Goal: Task Accomplishment & Management: Complete application form

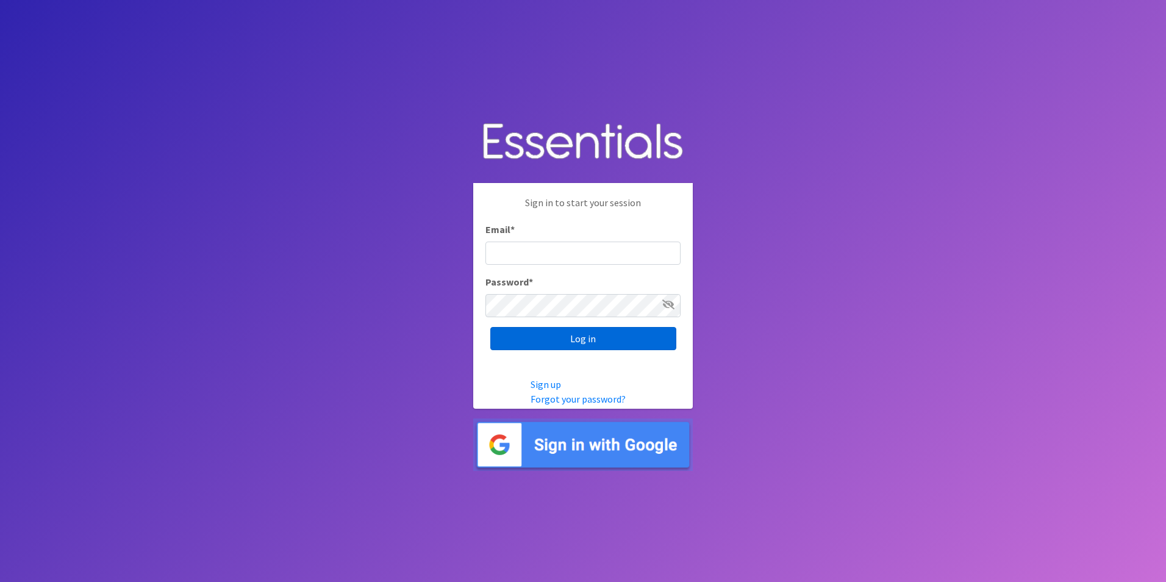
type input "kkelly@mcsaiowa.org"
click at [577, 340] on input "Log in" at bounding box center [583, 338] width 186 height 23
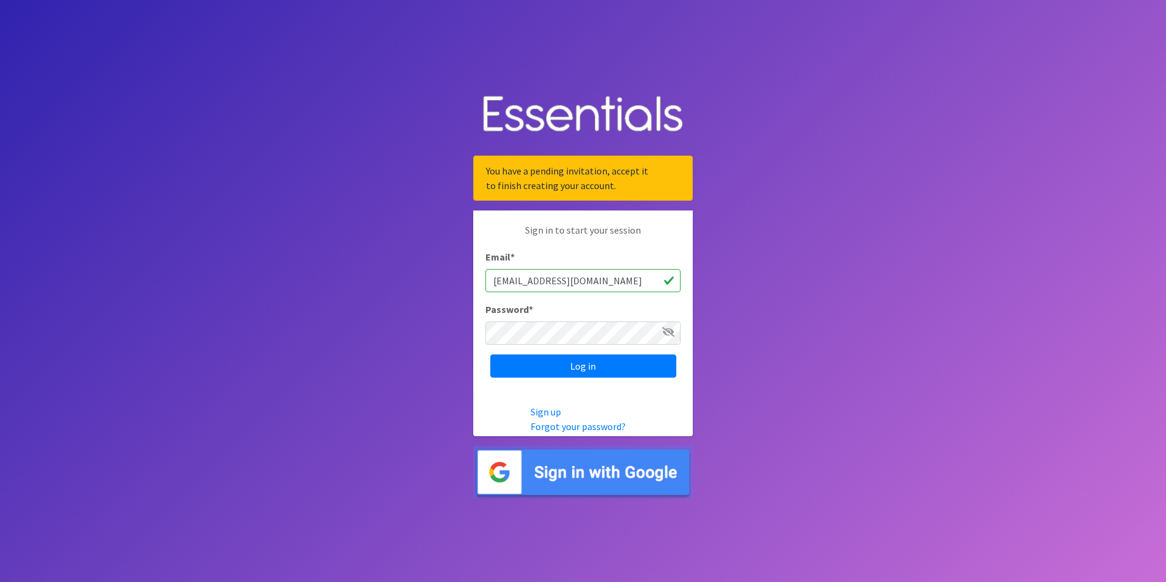
click at [668, 330] on icon at bounding box center [668, 332] width 12 height 10
click at [599, 427] on link "Forgot your password?" at bounding box center [577, 426] width 95 height 12
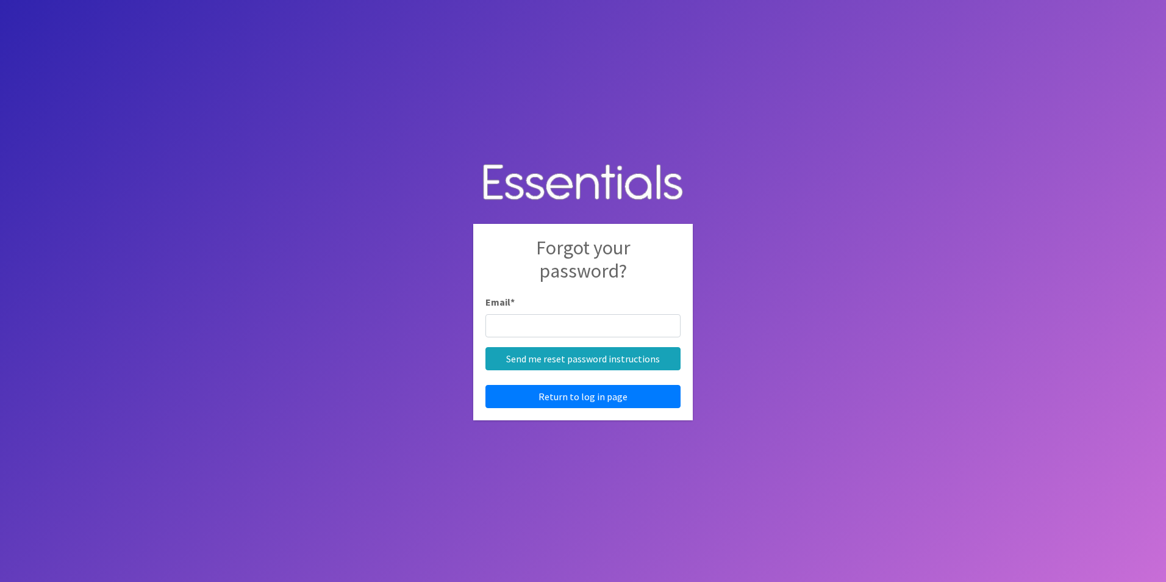
click at [532, 321] on input "Email *" at bounding box center [582, 325] width 195 height 23
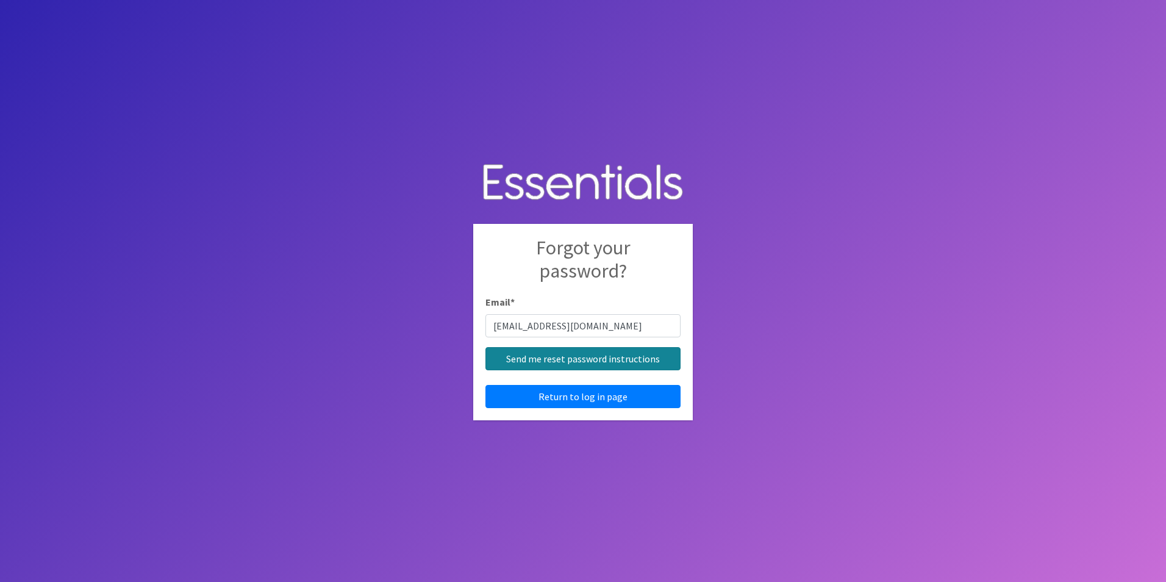
type input "kkelly@mcsaiowa.org"
click at [551, 357] on input "Send me reset password instructions" at bounding box center [582, 358] width 195 height 23
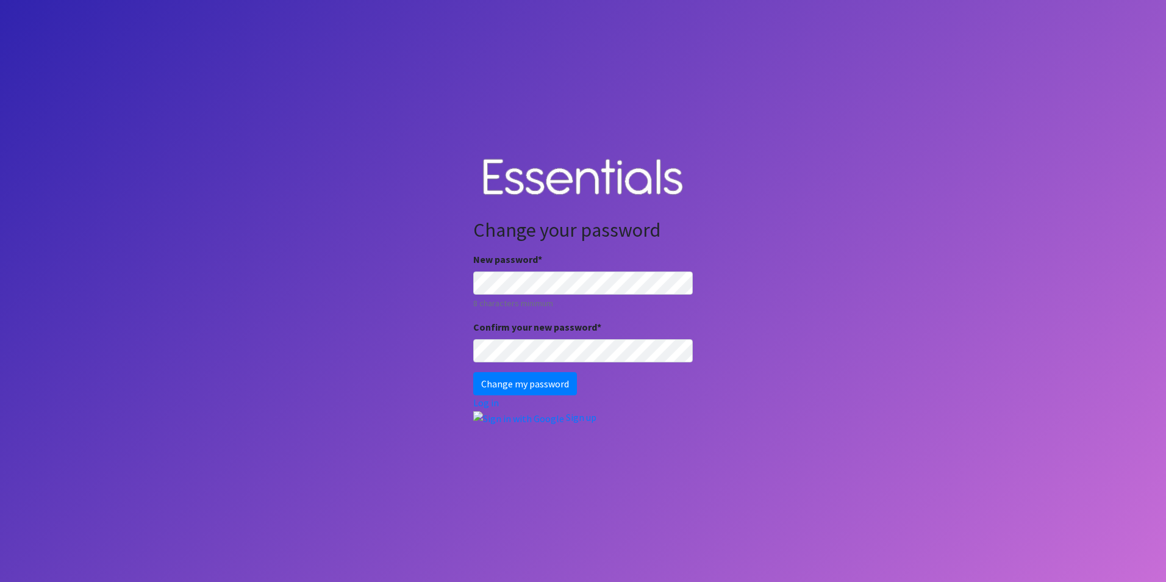
click at [424, 282] on body "Change your password New password * 8 characters minimum Confirm your new passw…" at bounding box center [583, 291] width 1166 height 582
click at [473, 372] on input "Change my password" at bounding box center [525, 383] width 104 height 23
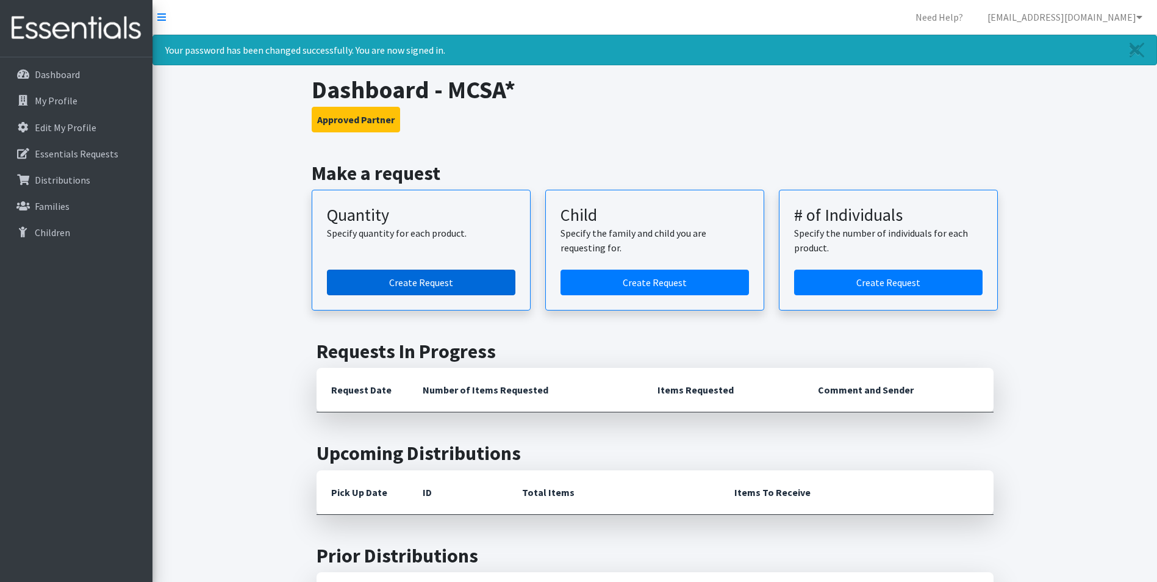
click at [397, 283] on link "Create Request" at bounding box center [421, 283] width 188 height 26
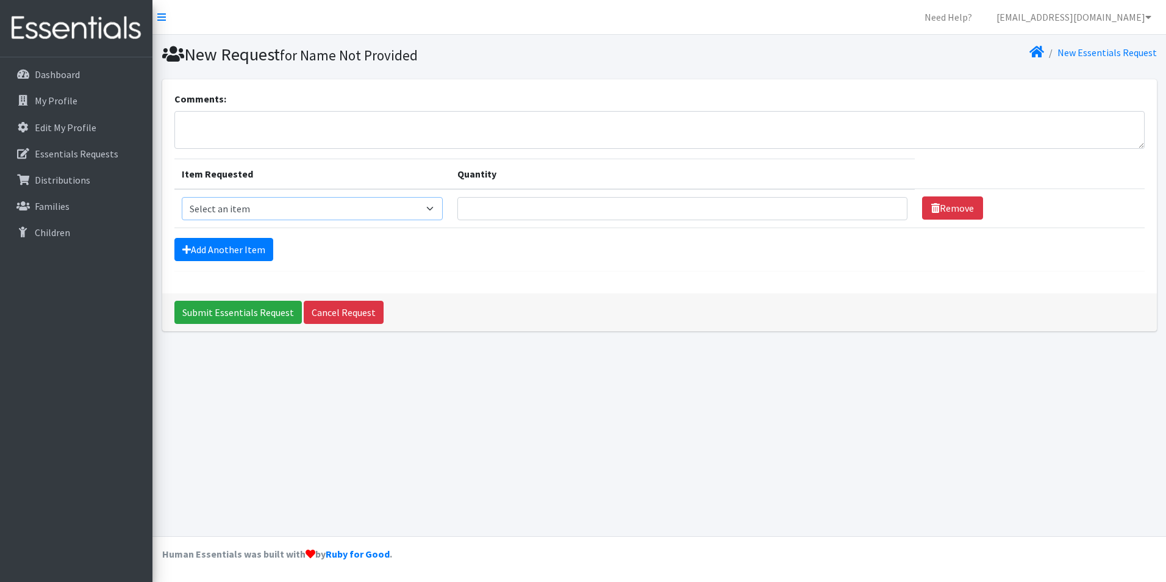
click at [432, 209] on select "Select an item Kids (Size 1) Kids (Size 2) Kids (Size 3) Kids (Size 4) Kids (Si…" at bounding box center [312, 208] width 261 height 23
select select "2385"
click at [182, 197] on select "Select an item Kids (Size 1) Kids (Size 2) Kids (Size 3) Kids (Size 4) Kids (Si…" at bounding box center [312, 208] width 261 height 23
click at [433, 209] on select "Select an item Kids (Size 1) Kids (Size 2) Kids (Size 3) Kids (Size 4) Kids (Si…" at bounding box center [312, 208] width 261 height 23
click at [182, 197] on select "Select an item Kids (Size 1) Kids (Size 2) Kids (Size 3) Kids (Size 4) Kids (Si…" at bounding box center [312, 208] width 261 height 23
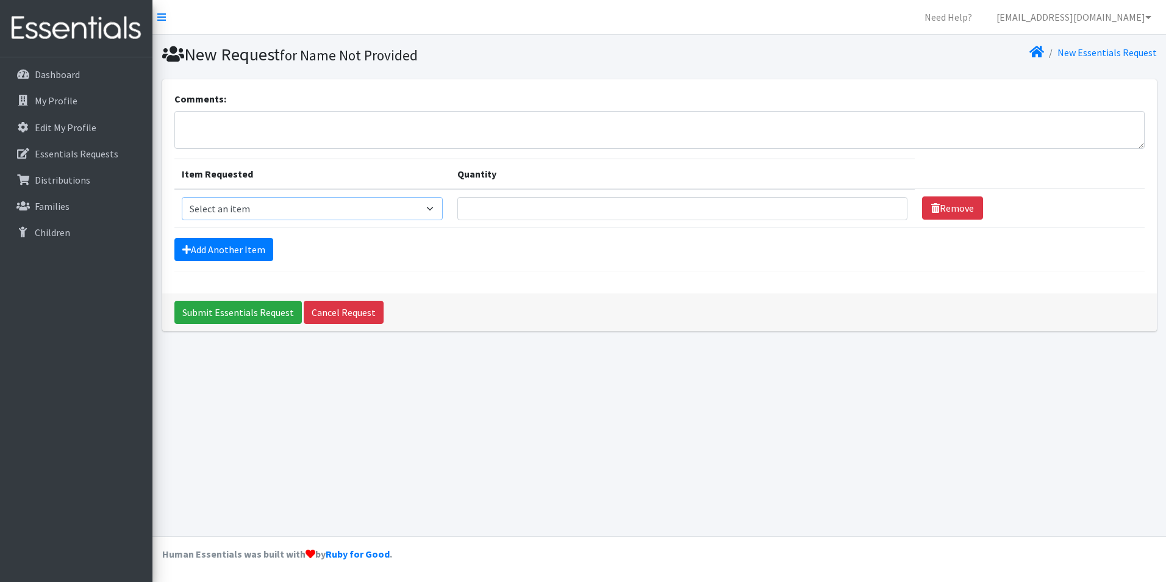
click at [418, 205] on select "Select an item Kids (Size 1) Kids (Size 2) Kids (Size 3) Kids (Size 4) Kids (Si…" at bounding box center [312, 208] width 261 height 23
select select "2398"
click at [182, 197] on select "Select an item Kids (Size 1) Kids (Size 2) Kids (Size 3) Kids (Size 4) Kids (Si…" at bounding box center [312, 208] width 261 height 23
click at [556, 205] on input "Quantity" at bounding box center [682, 208] width 450 height 23
type input "50"
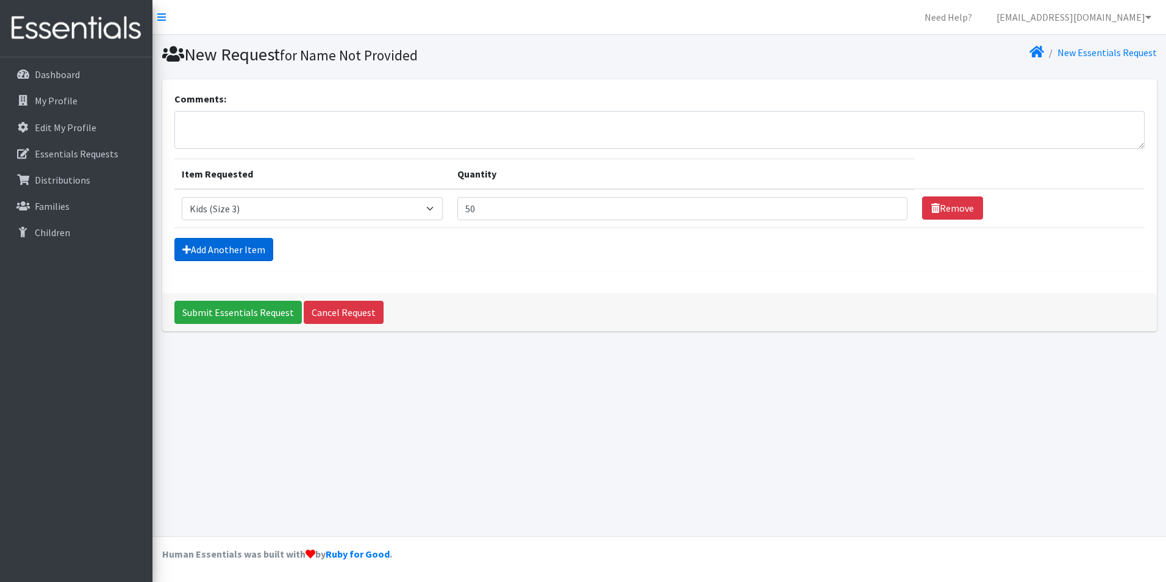
click at [217, 245] on link "Add Another Item" at bounding box center [223, 249] width 99 height 23
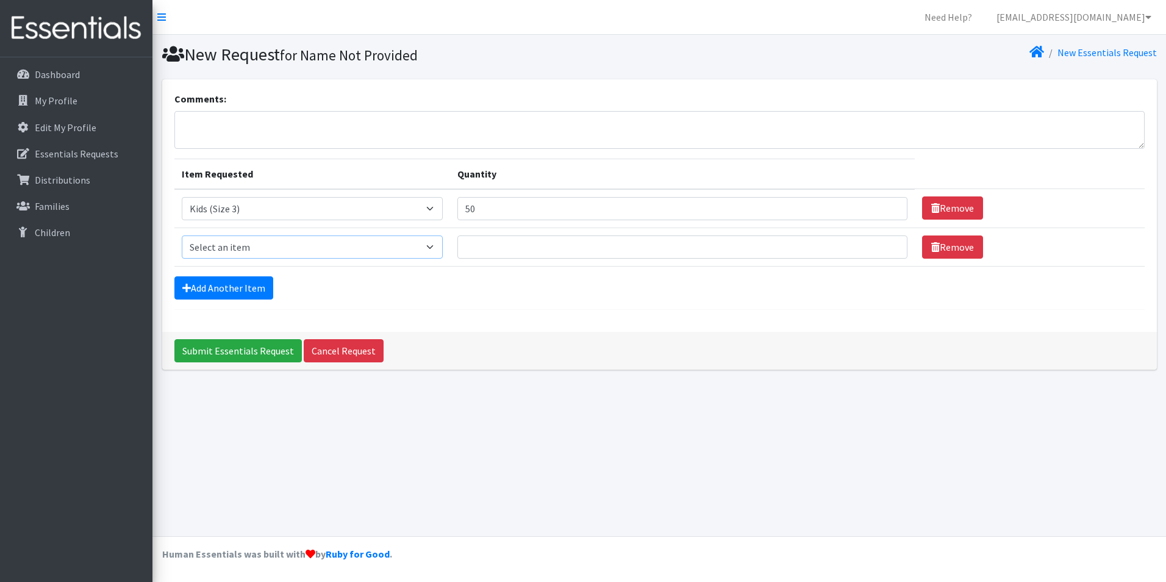
click at [249, 241] on select "Select an item Kids (Size 1) Kids (Size 2) Kids (Size 3) Kids (Size 4) Kids (Si…" at bounding box center [312, 246] width 261 height 23
select select "2365"
click at [182, 235] on select "Select an item Kids (Size 1) Kids (Size 2) Kids (Size 3) Kids (Size 4) Kids (Si…" at bounding box center [312, 246] width 261 height 23
click at [488, 245] on input "Quantity" at bounding box center [682, 246] width 450 height 23
type input "200"
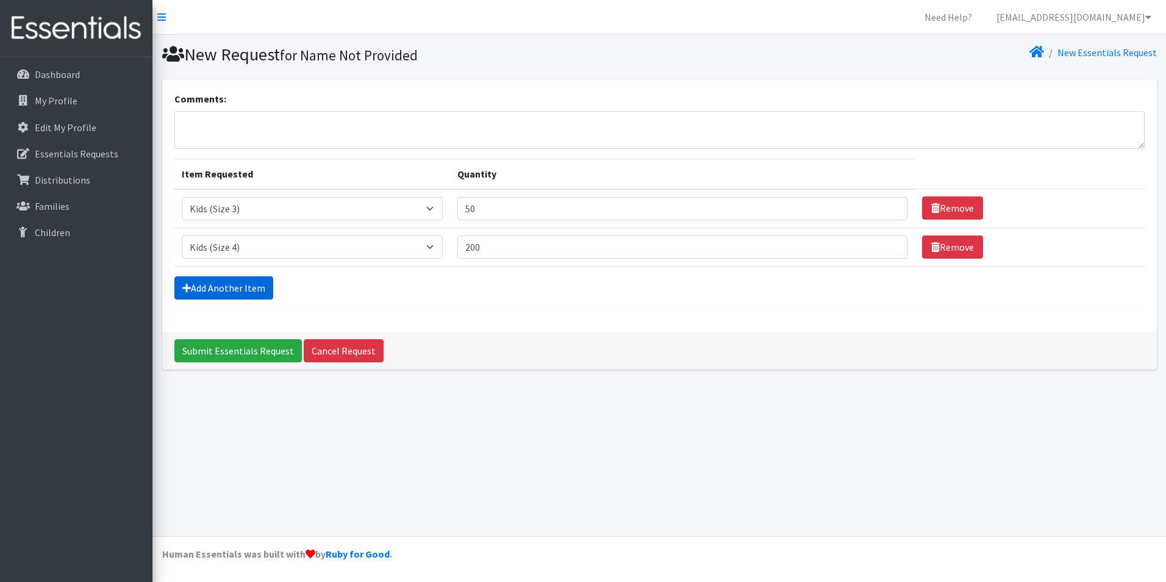
click at [238, 290] on link "Add Another Item" at bounding box center [223, 287] width 99 height 23
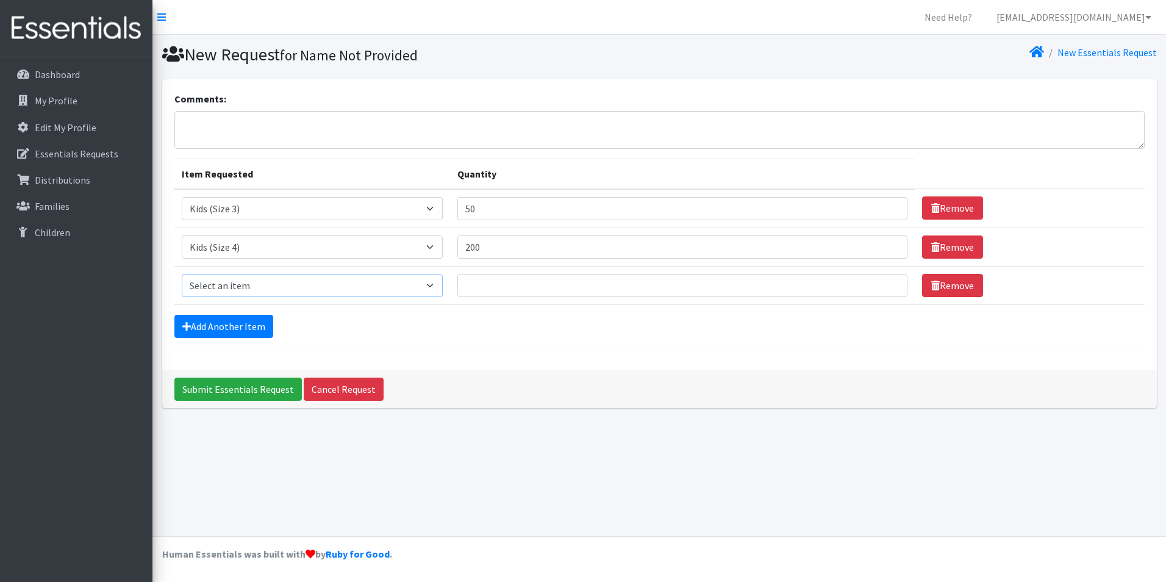
click at [354, 287] on select "Select an item Kids (Size 1) Kids (Size 2) Kids (Size 3) Kids (Size 4) Kids (Si…" at bounding box center [312, 285] width 261 height 23
select select "2372"
click at [182, 274] on select "Select an item Kids (Size 1) Kids (Size 2) Kids (Size 3) Kids (Size 4) Kids (Si…" at bounding box center [312, 285] width 261 height 23
click at [506, 284] on input "Quantity" at bounding box center [682, 285] width 450 height 23
type input "200"
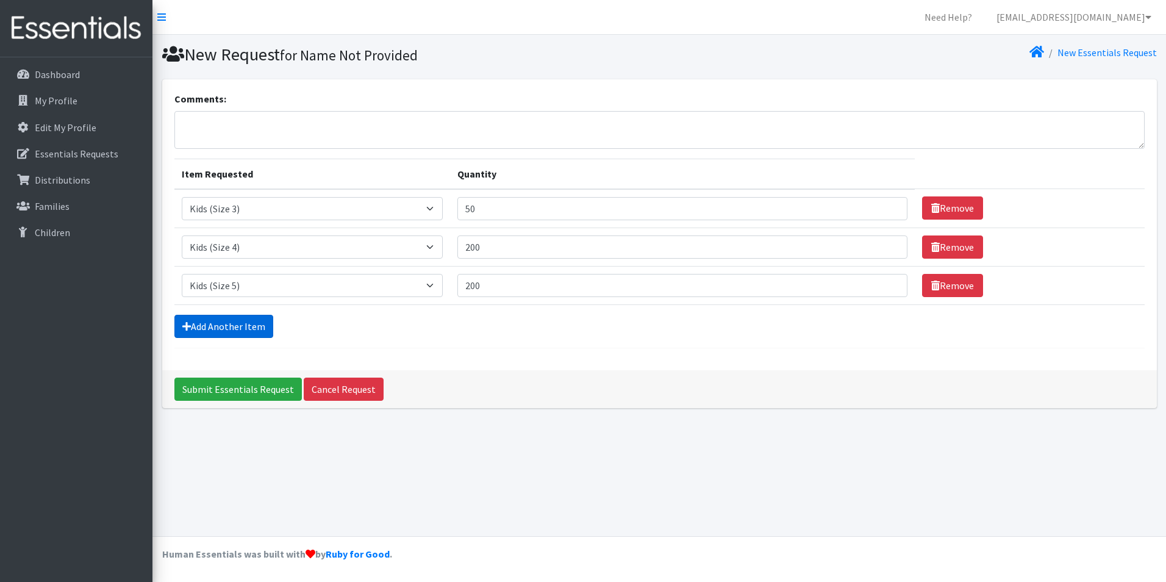
click at [245, 325] on link "Add Another Item" at bounding box center [223, 326] width 99 height 23
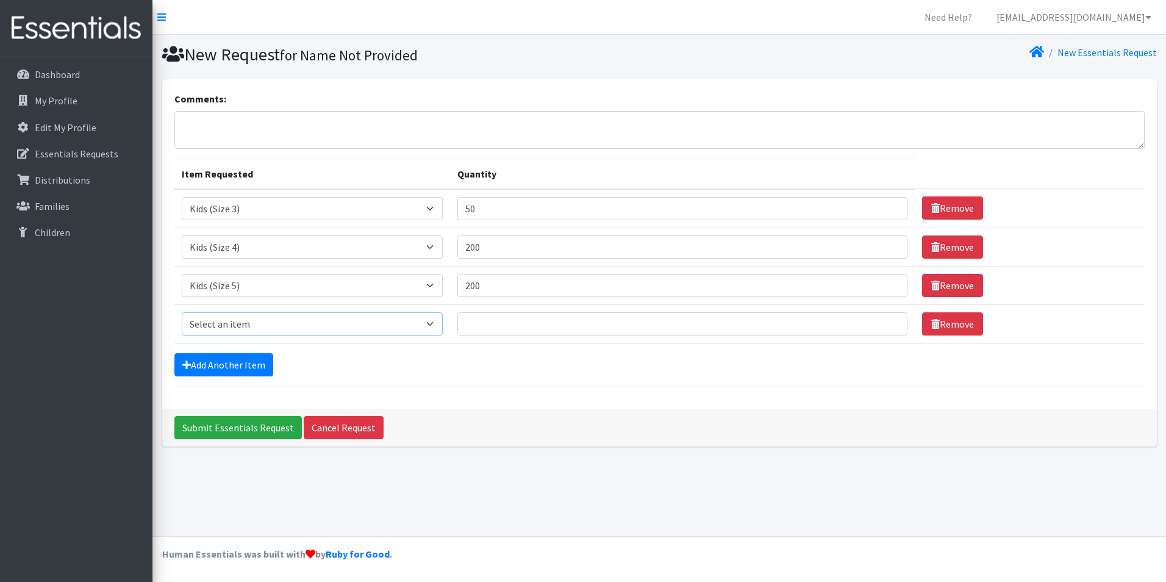
click at [240, 323] on select "Select an item Kids (Size 1) Kids (Size 2) Kids (Size 3) Kids (Size 4) Kids (Si…" at bounding box center [312, 323] width 261 height 23
select select "2376"
click at [182, 312] on select "Select an item Kids (Size 1) Kids (Size 2) Kids (Size 3) Kids (Size 4) Kids (Si…" at bounding box center [312, 323] width 261 height 23
click at [530, 322] on input "Quantity" at bounding box center [682, 323] width 450 height 23
type input "200"
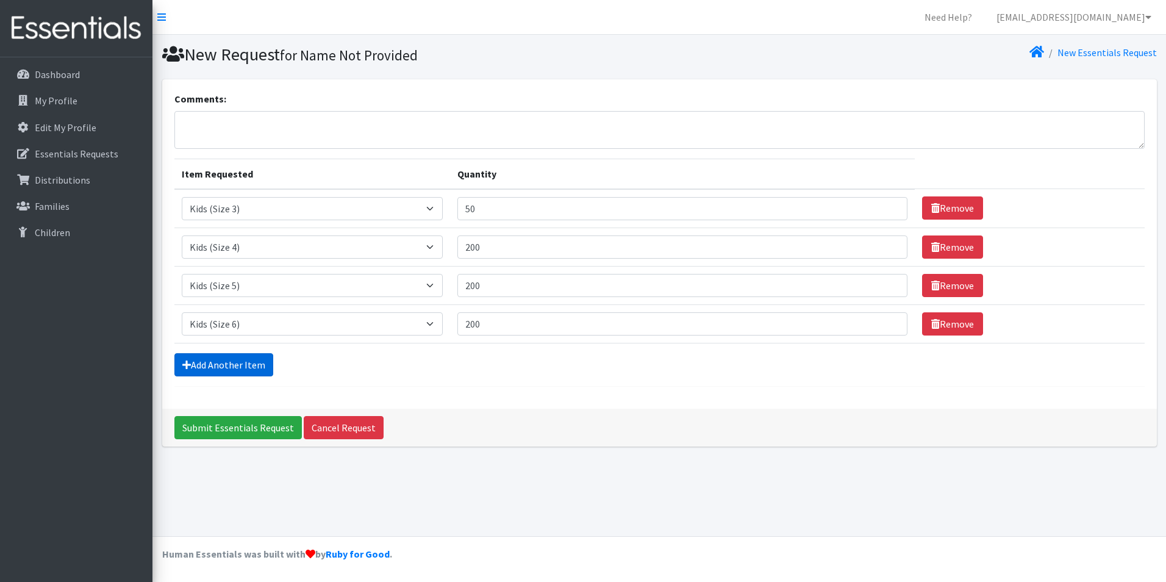
click at [197, 374] on link "Add Another Item" at bounding box center [223, 364] width 99 height 23
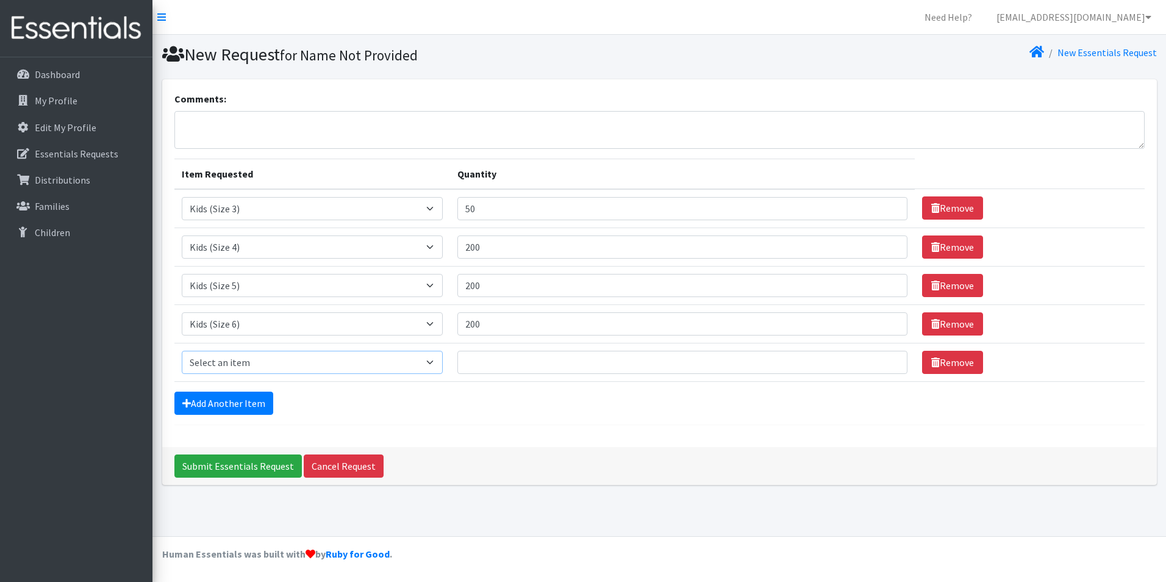
click at [207, 365] on select "Select an item Kids (Size 1) Kids (Size 2) Kids (Size 3) Kids (Size 4) Kids (Si…" at bounding box center [312, 362] width 261 height 23
select select "2374"
click at [182, 351] on select "Select an item Kids (Size 1) Kids (Size 2) Kids (Size 3) Kids (Size 4) Kids (Si…" at bounding box center [312, 362] width 261 height 23
click at [534, 359] on input "Quantity" at bounding box center [682, 362] width 450 height 23
type input "200"
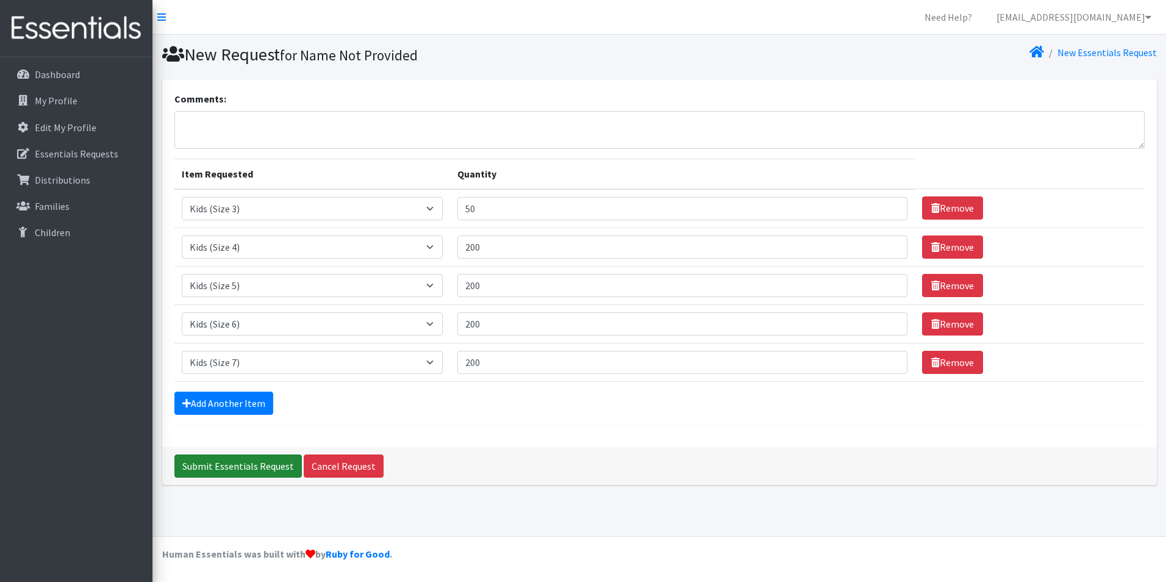
click at [252, 469] on input "Submit Essentials Request" at bounding box center [237, 465] width 127 height 23
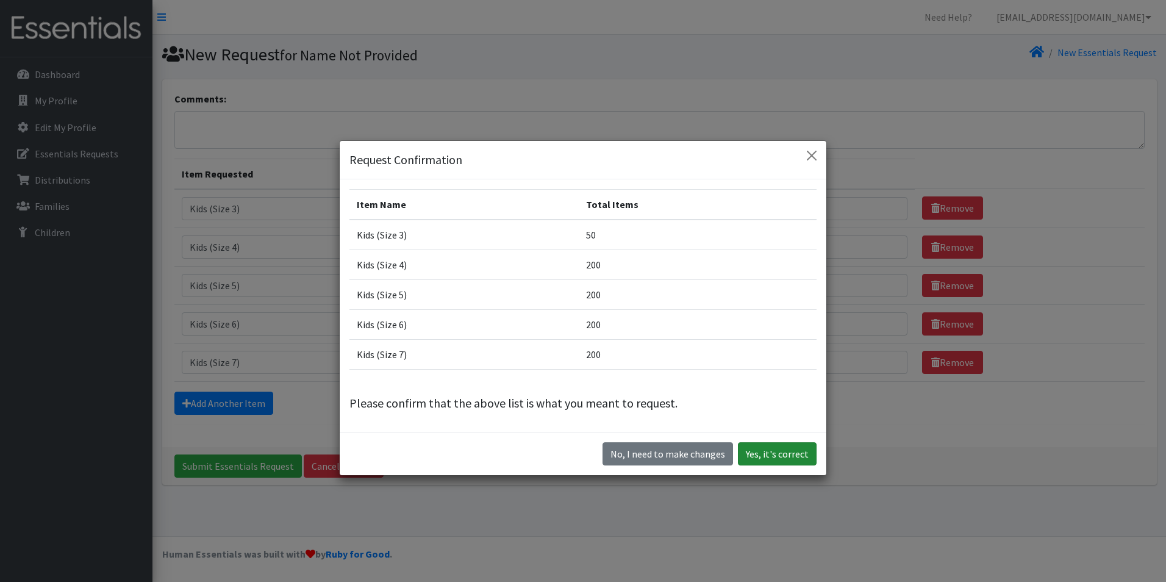
click at [759, 449] on button "Yes, it's correct" at bounding box center [777, 453] width 79 height 23
